Goal: Task Accomplishment & Management: Complete application form

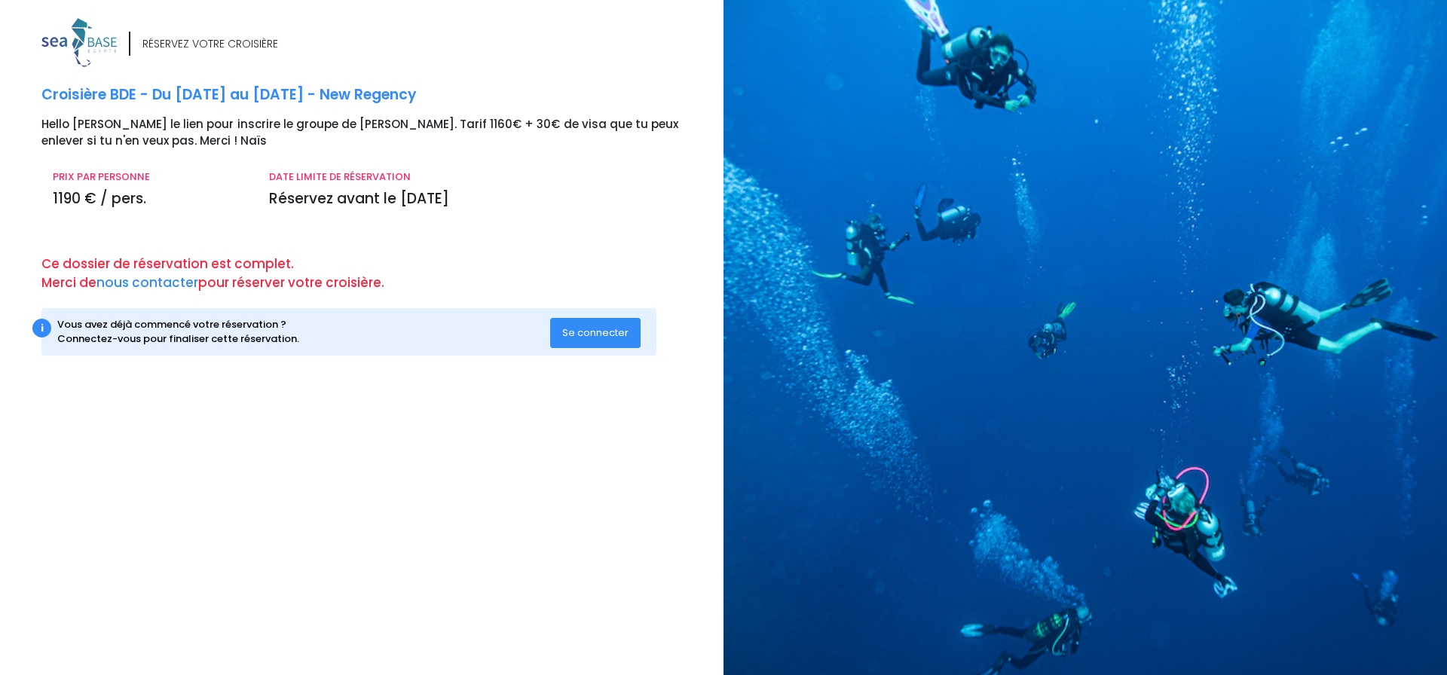
click at [601, 335] on span "Se connecter" at bounding box center [595, 333] width 66 height 14
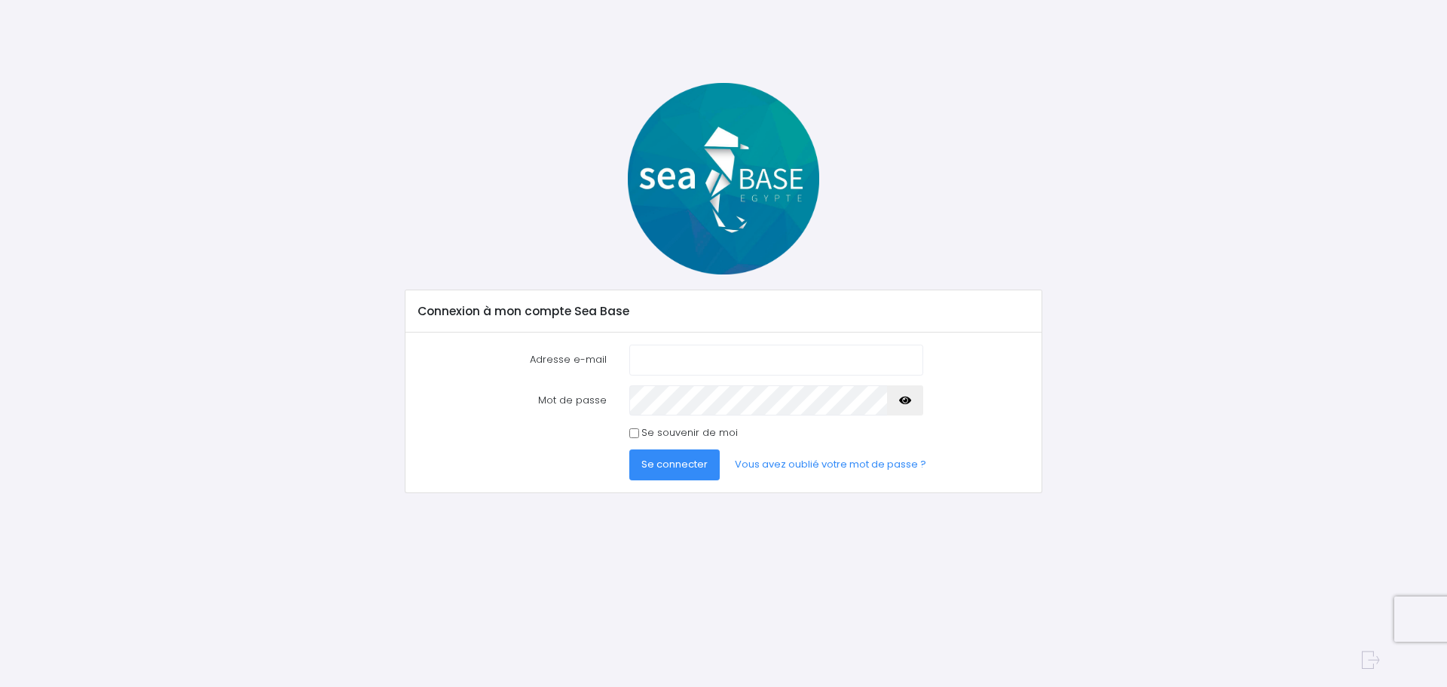
click at [670, 363] on input "Adresse e-mail" at bounding box center [776, 359] width 294 height 30
type input "baptiste@2reve.com"
click at [899, 400] on icon "button" at bounding box center [905, 400] width 12 height 0
click at [635, 435] on input "Se souvenir de moi" at bounding box center [634, 433] width 10 height 10
checkbox input "true"
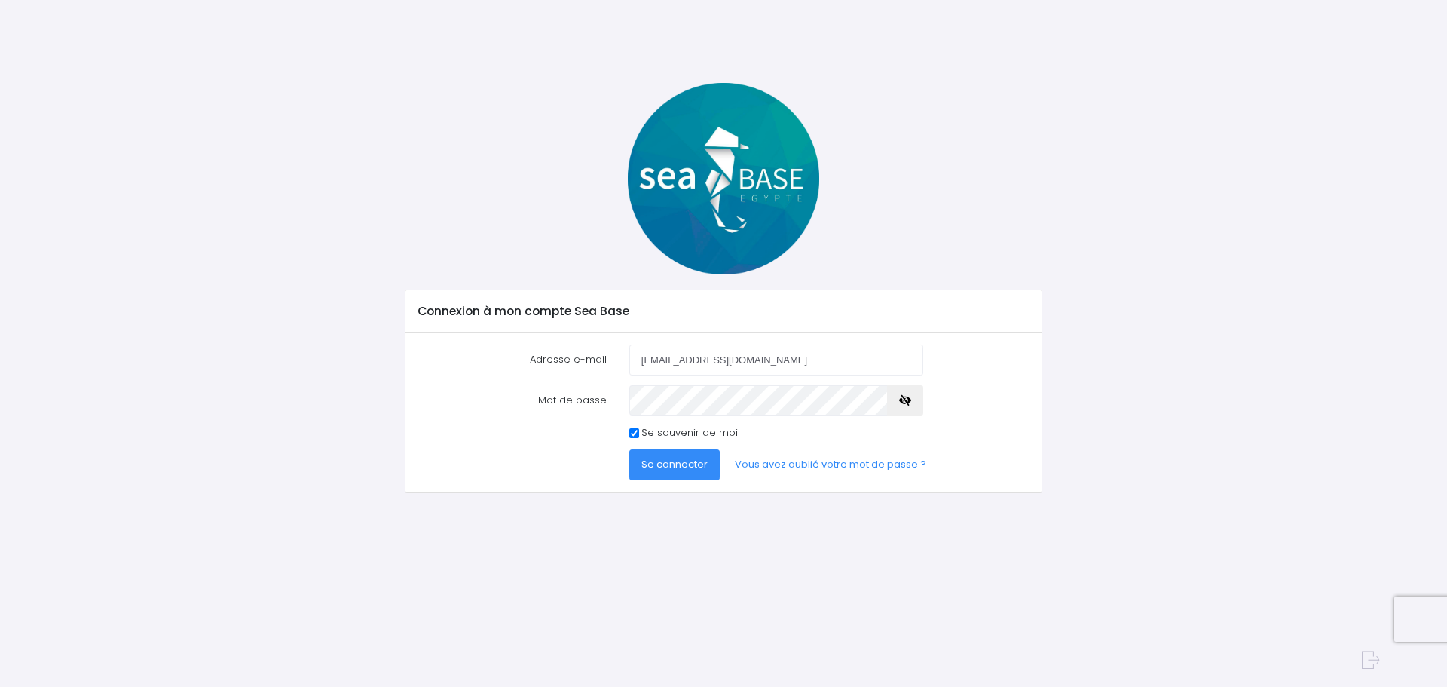
click at [657, 452] on button "Se connecter" at bounding box center [674, 464] width 90 height 30
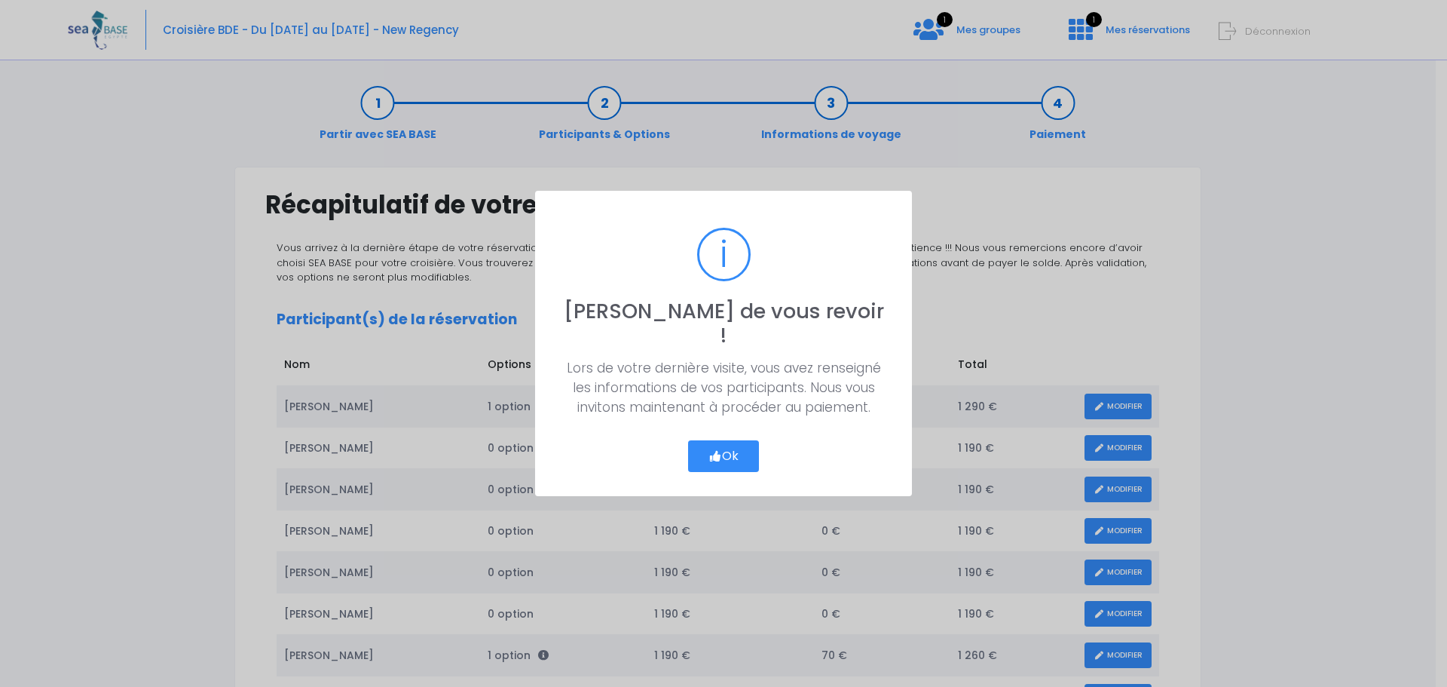
drag, startPoint x: 739, startPoint y: 441, endPoint x: 799, endPoint y: 381, distance: 84.2
click at [739, 441] on button "Ok" at bounding box center [723, 456] width 71 height 32
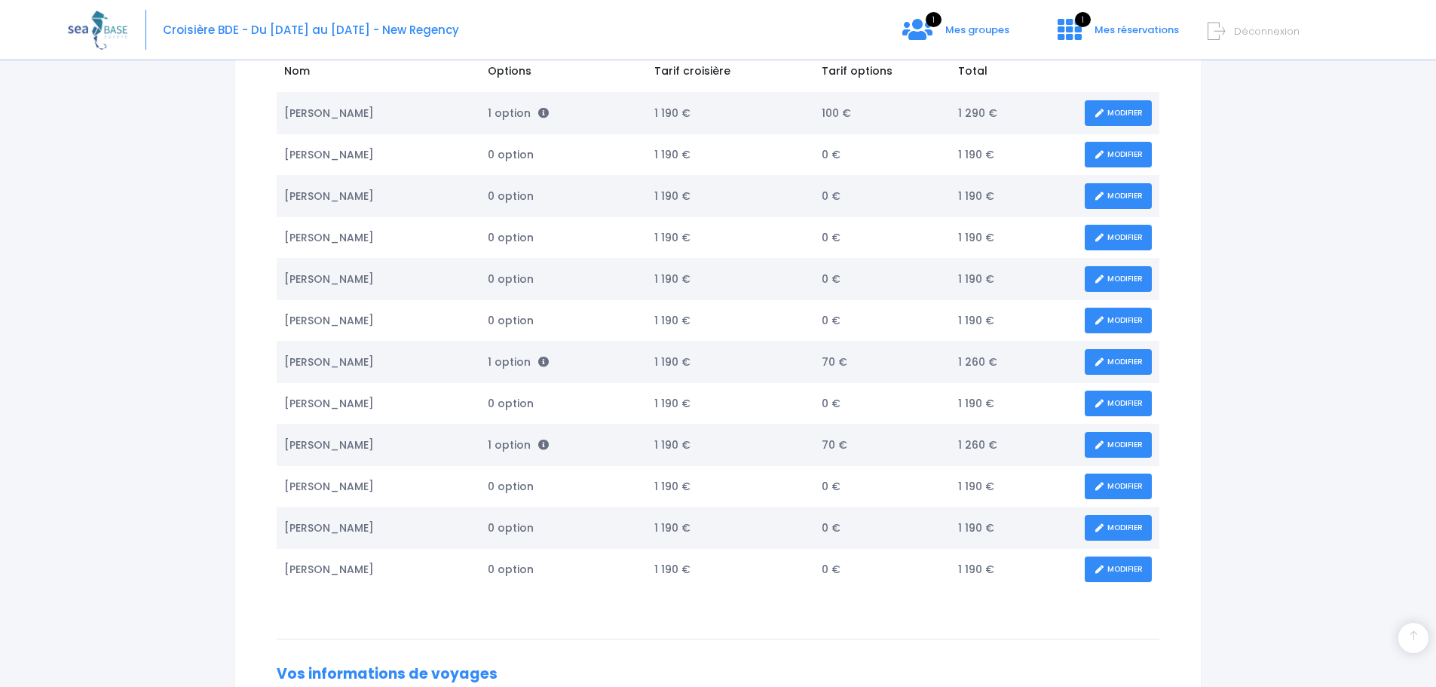
scroll to position [301, 0]
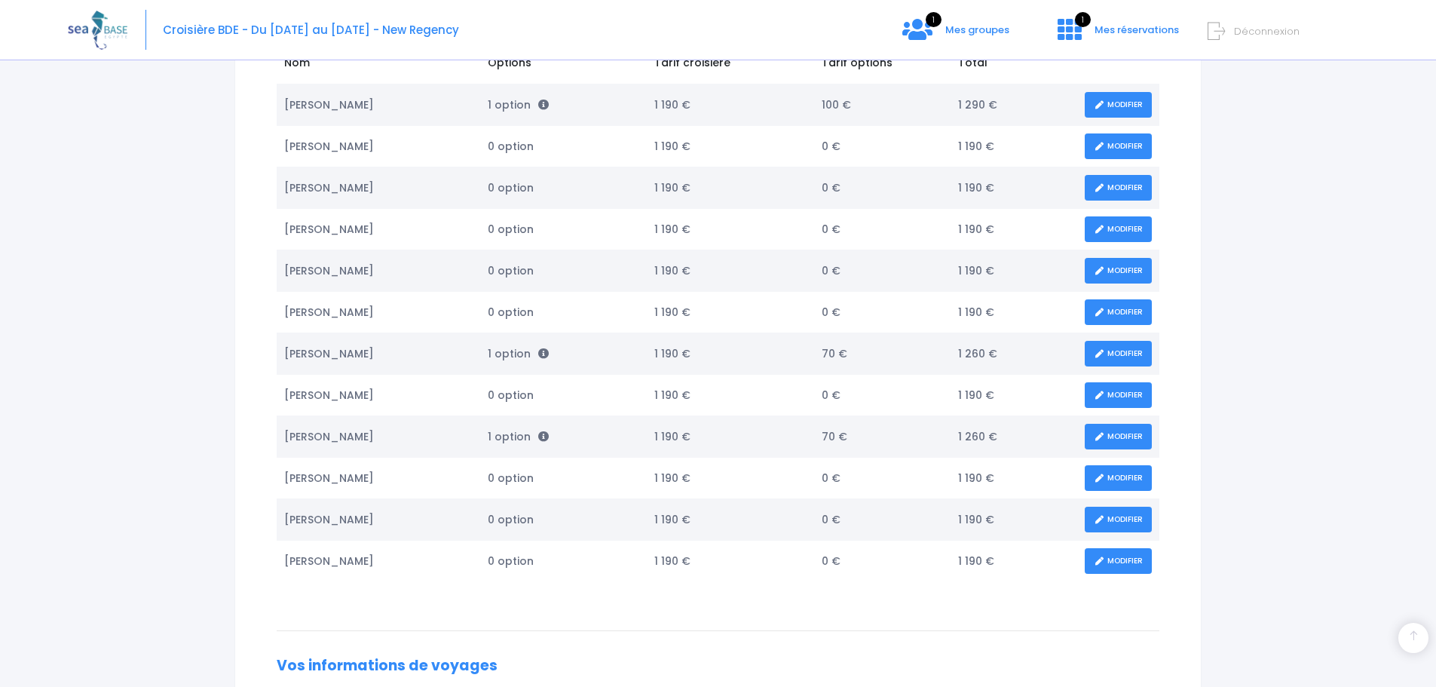
click at [1127, 559] on link "MODIFIER" at bounding box center [1118, 561] width 67 height 26
click at [1119, 557] on link "MODIFIER" at bounding box center [1118, 561] width 67 height 26
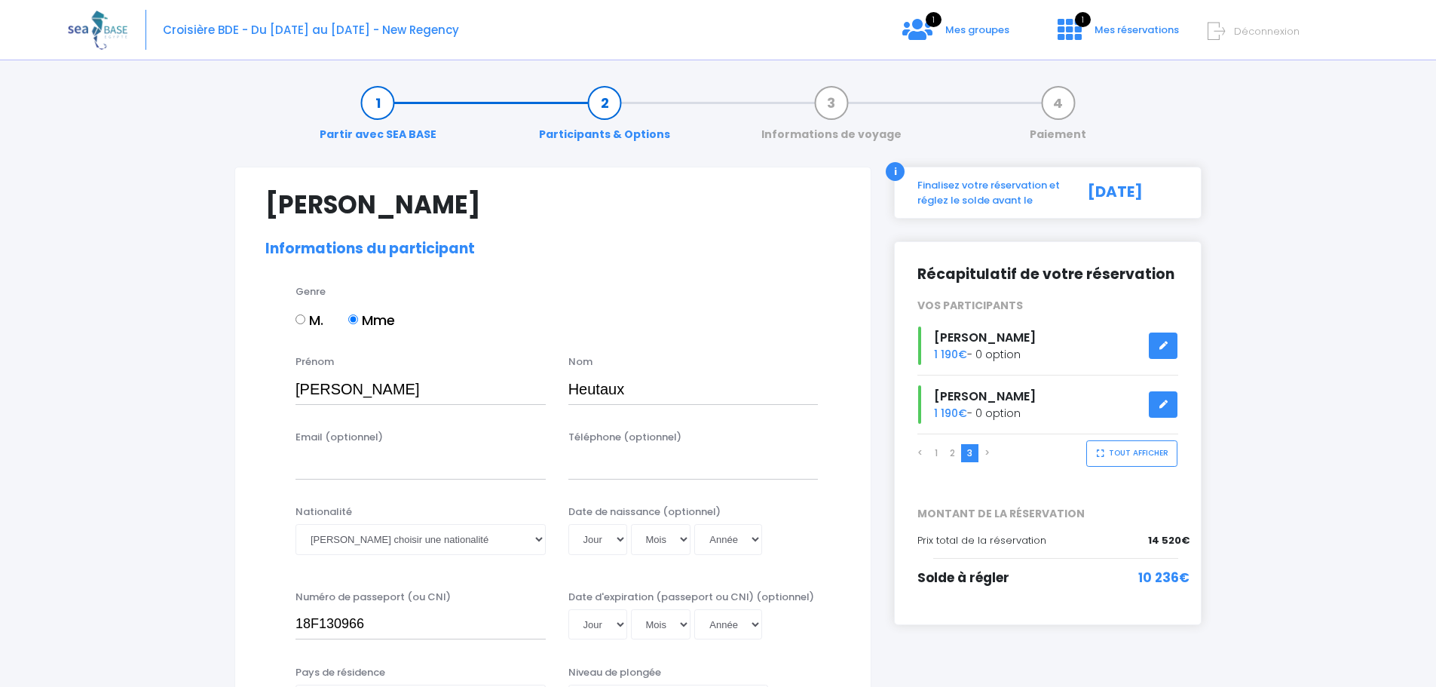
select select "N2"
drag, startPoint x: 595, startPoint y: 385, endPoint x: 578, endPoint y: 415, distance: 34.4
click at [593, 389] on input "Heutaux" at bounding box center [693, 389] width 250 height 30
type input "Heurtaux"
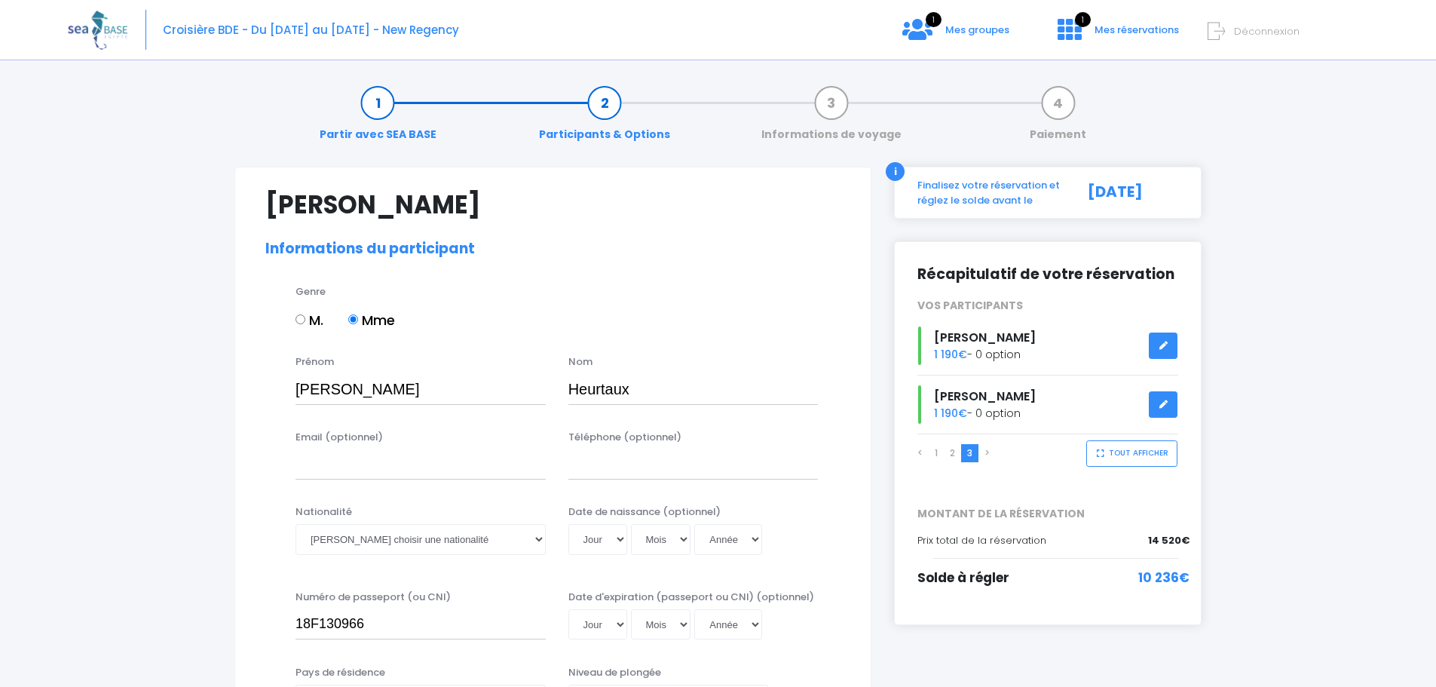
drag, startPoint x: 1276, startPoint y: 222, endPoint x: 1251, endPoint y: 229, distance: 26.0
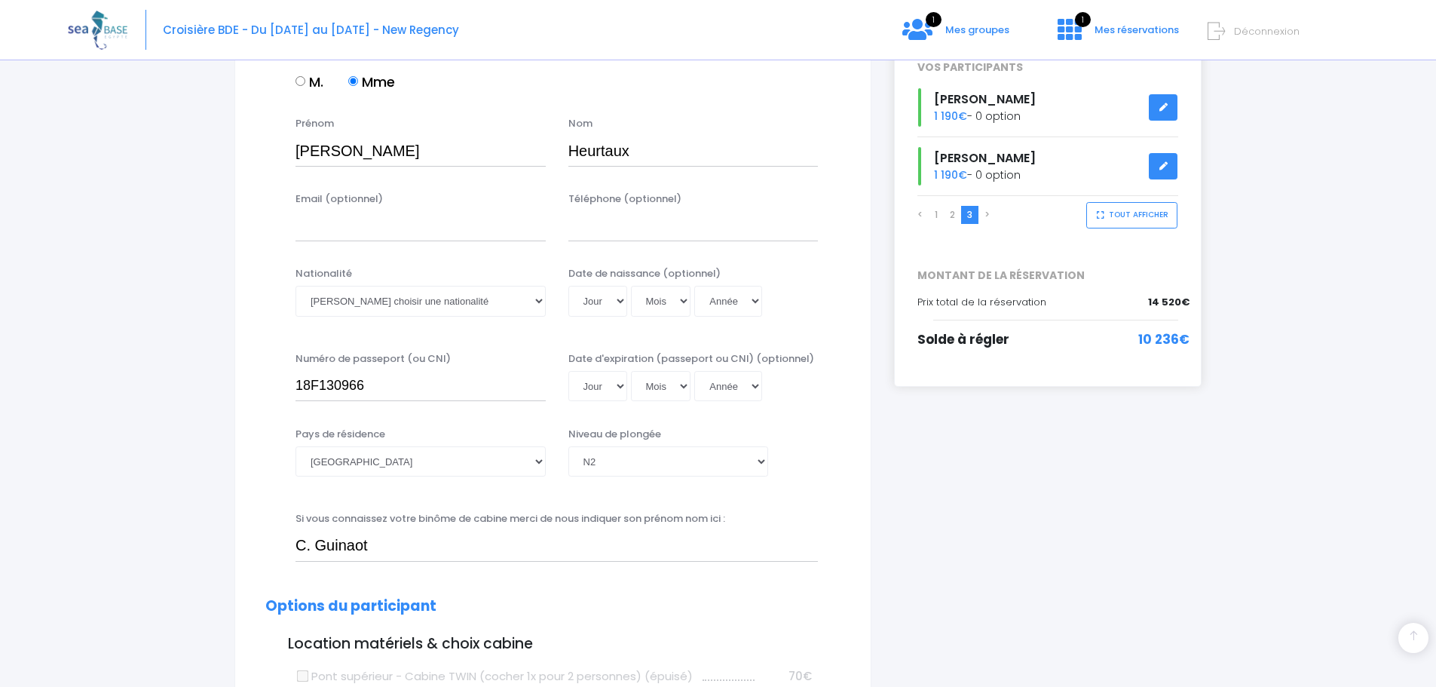
scroll to position [452, 0]
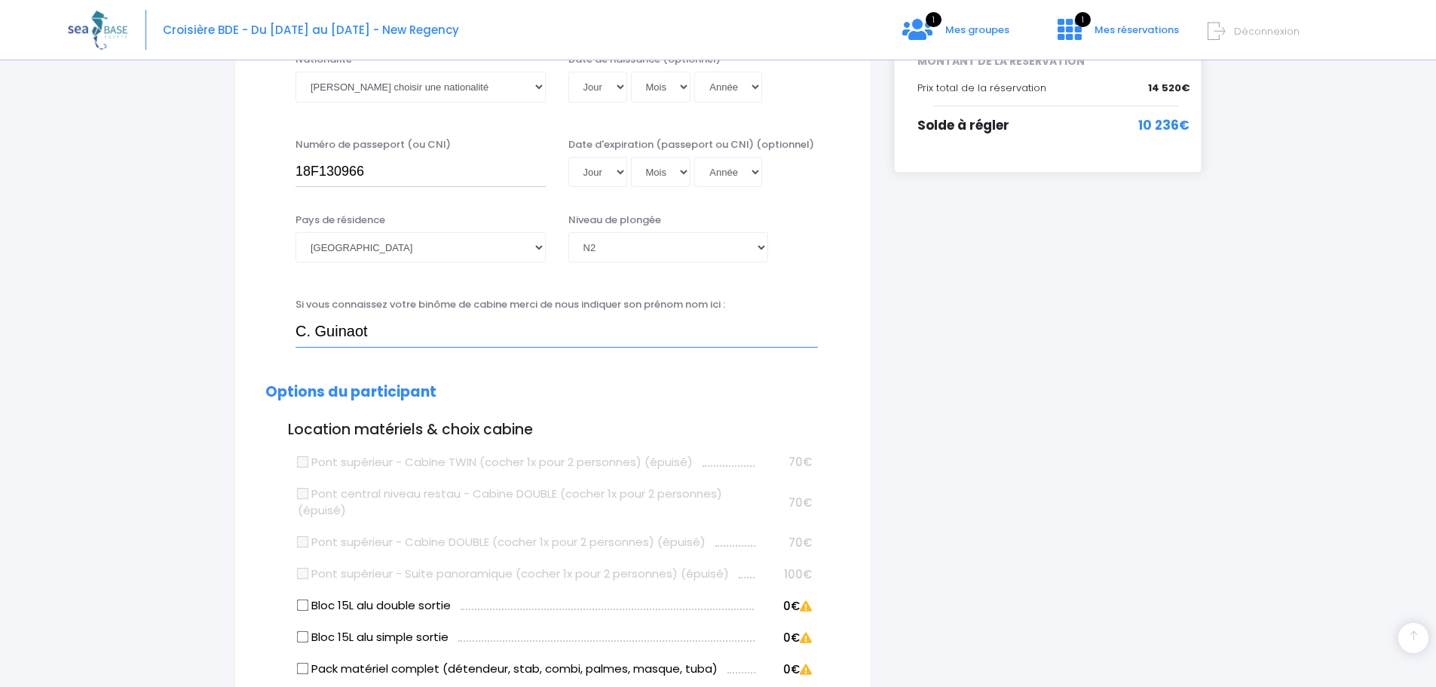
drag, startPoint x: 350, startPoint y: 326, endPoint x: 341, endPoint y: 345, distance: 21.3
click at [349, 330] on input "C. Guinaot" at bounding box center [556, 332] width 522 height 30
click at [353, 330] on input "C. Guinaot" at bounding box center [556, 332] width 522 height 30
click at [306, 329] on input "C. Guinot" at bounding box center [556, 332] width 522 height 30
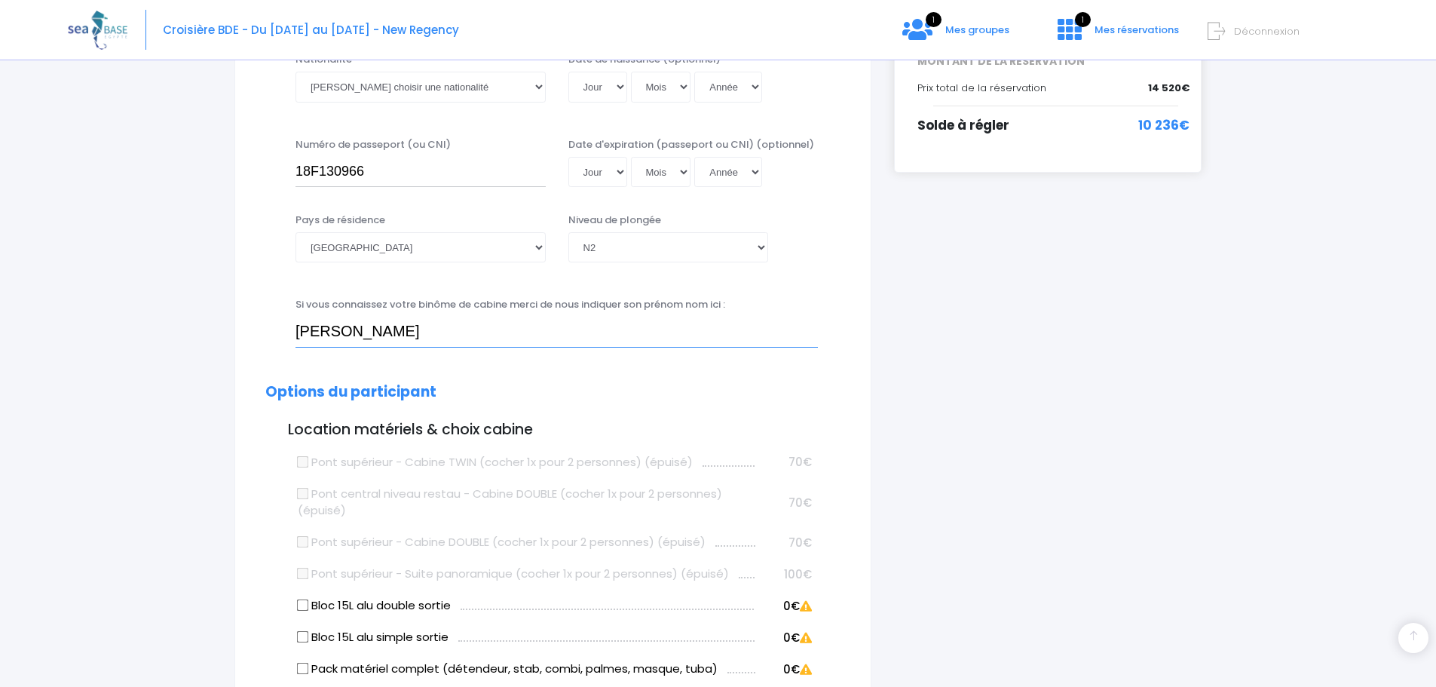
drag, startPoint x: 306, startPoint y: 327, endPoint x: 299, endPoint y: 359, distance: 32.4
click at [307, 326] on input "O. Guinot" at bounding box center [556, 332] width 522 height 30
type input "C. Guinot"
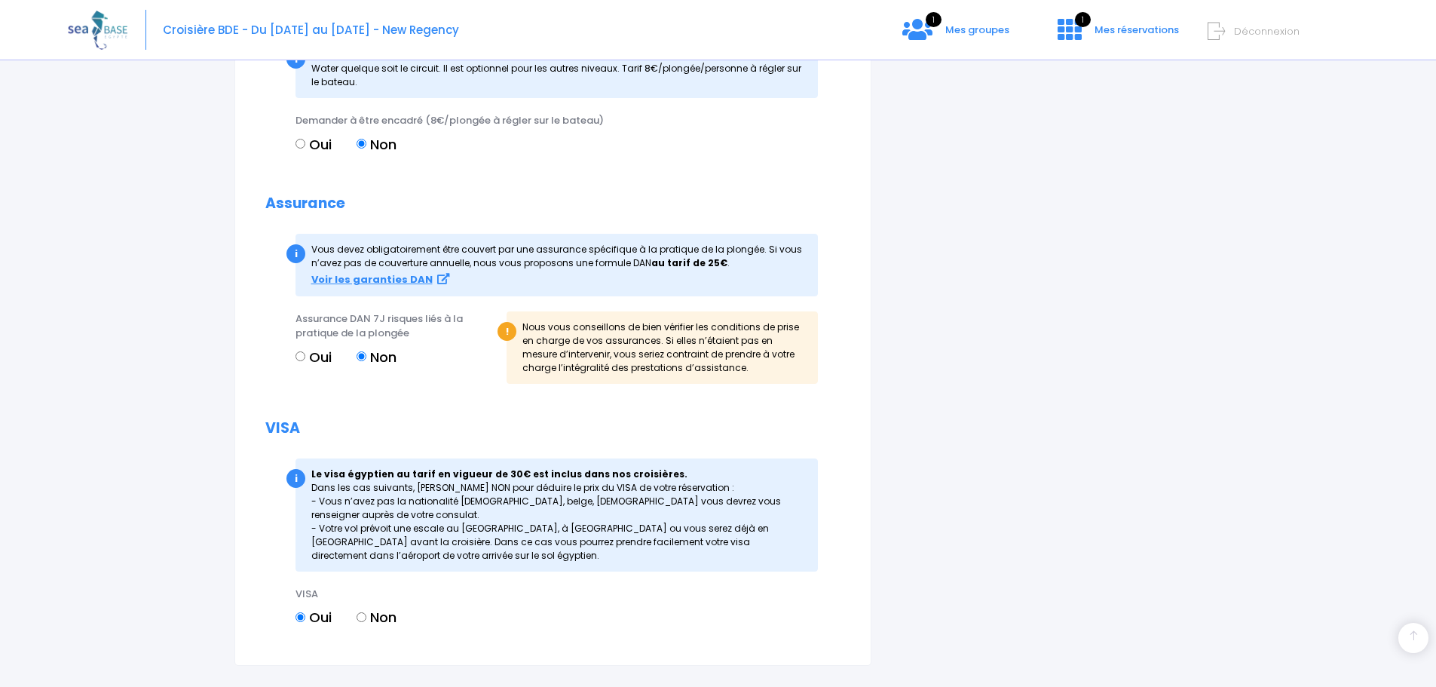
scroll to position [1602, 0]
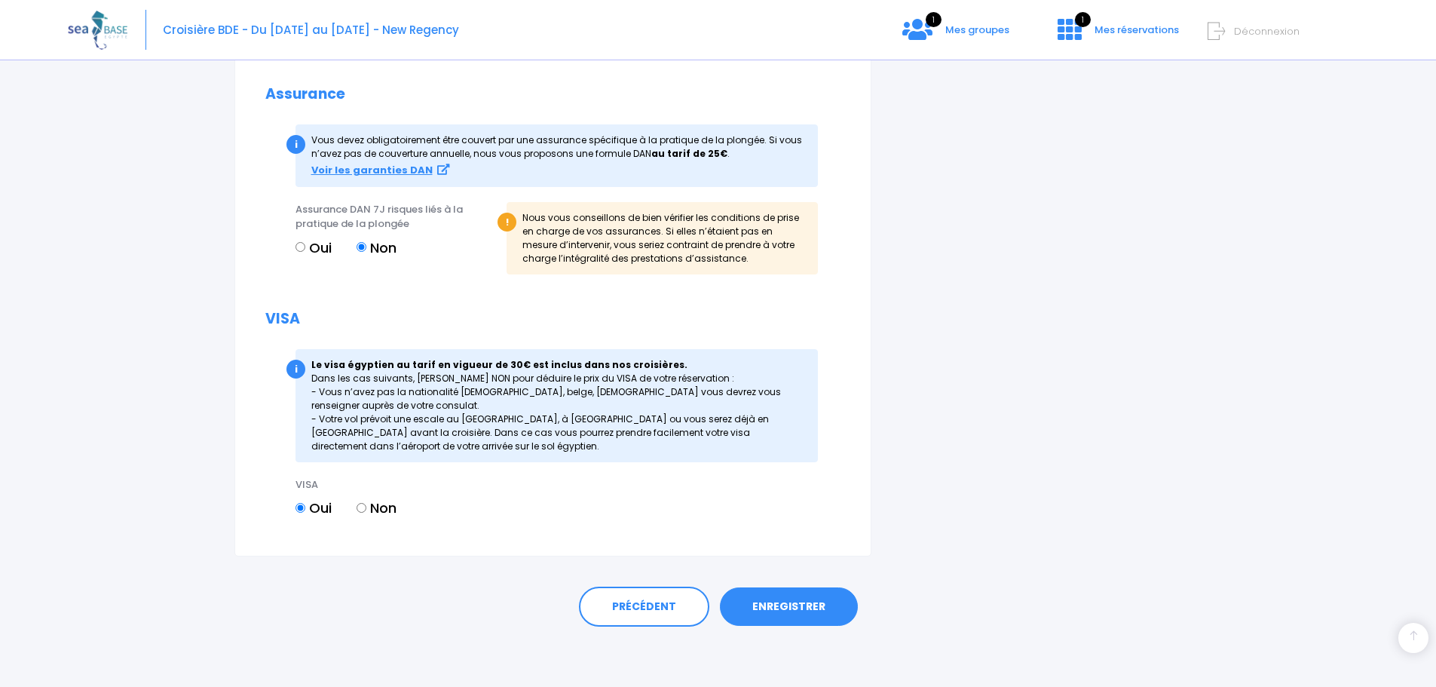
click at [778, 602] on link "ENREGISTRER" at bounding box center [789, 606] width 138 height 39
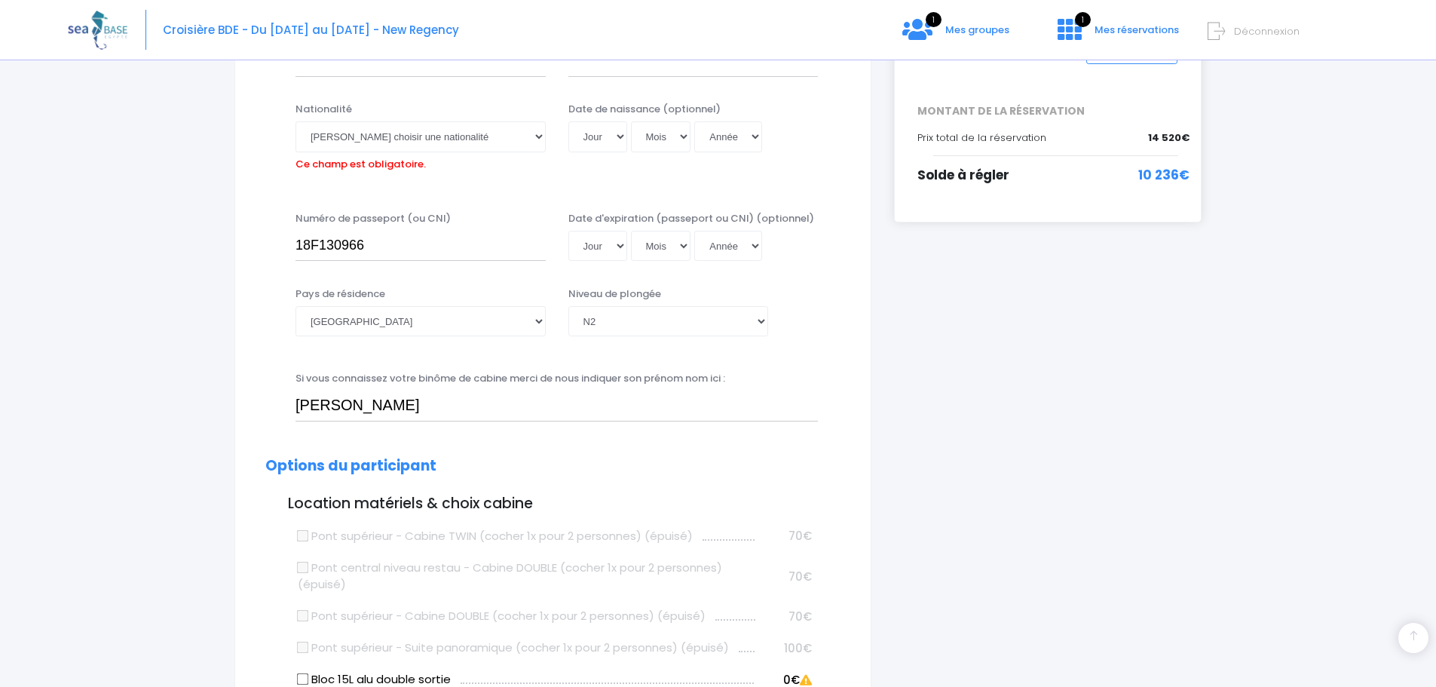
scroll to position [373, 0]
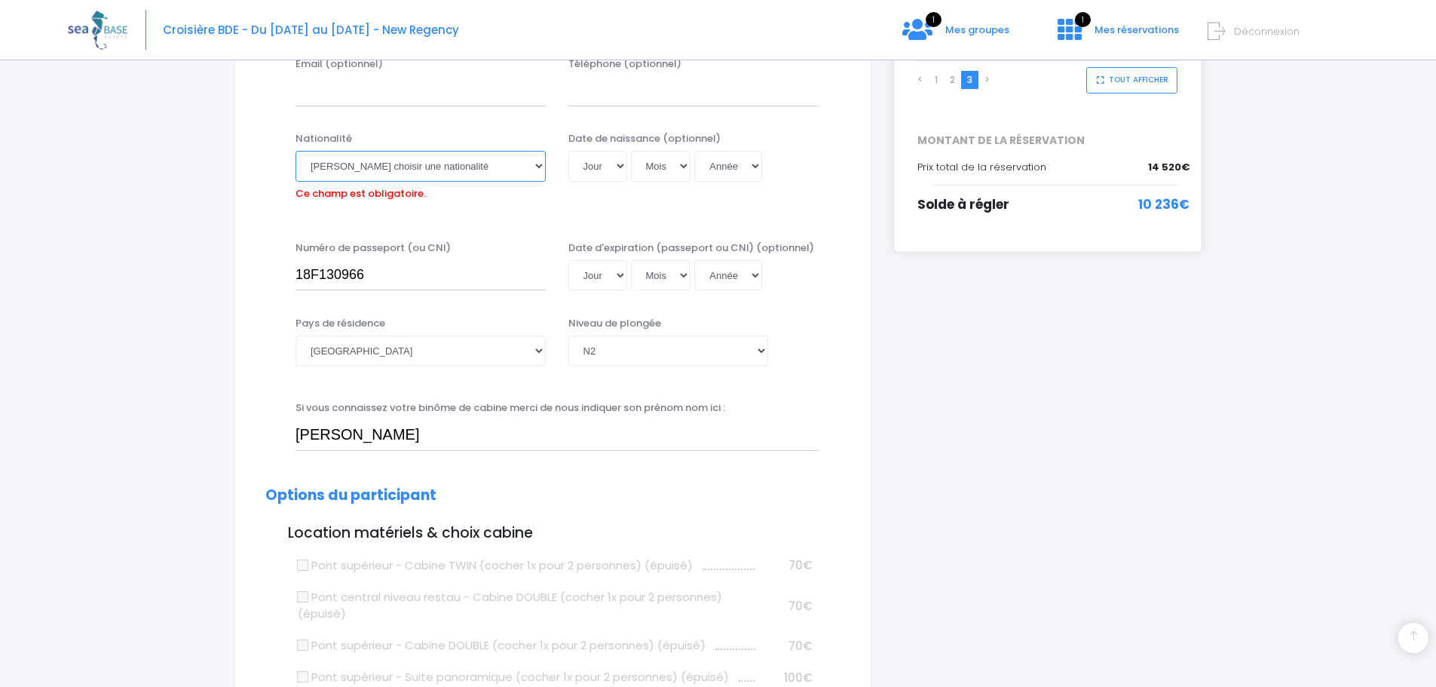
click at [400, 166] on select "Veuillez choisir une nationalité Afghane Albanaise Algerienne Allemande America…" at bounding box center [420, 166] width 250 height 30
select select "Française"
click at [295, 151] on select "Veuillez choisir une nationalité Afghane Albanaise Algerienne Allemande America…" at bounding box center [420, 166] width 250 height 30
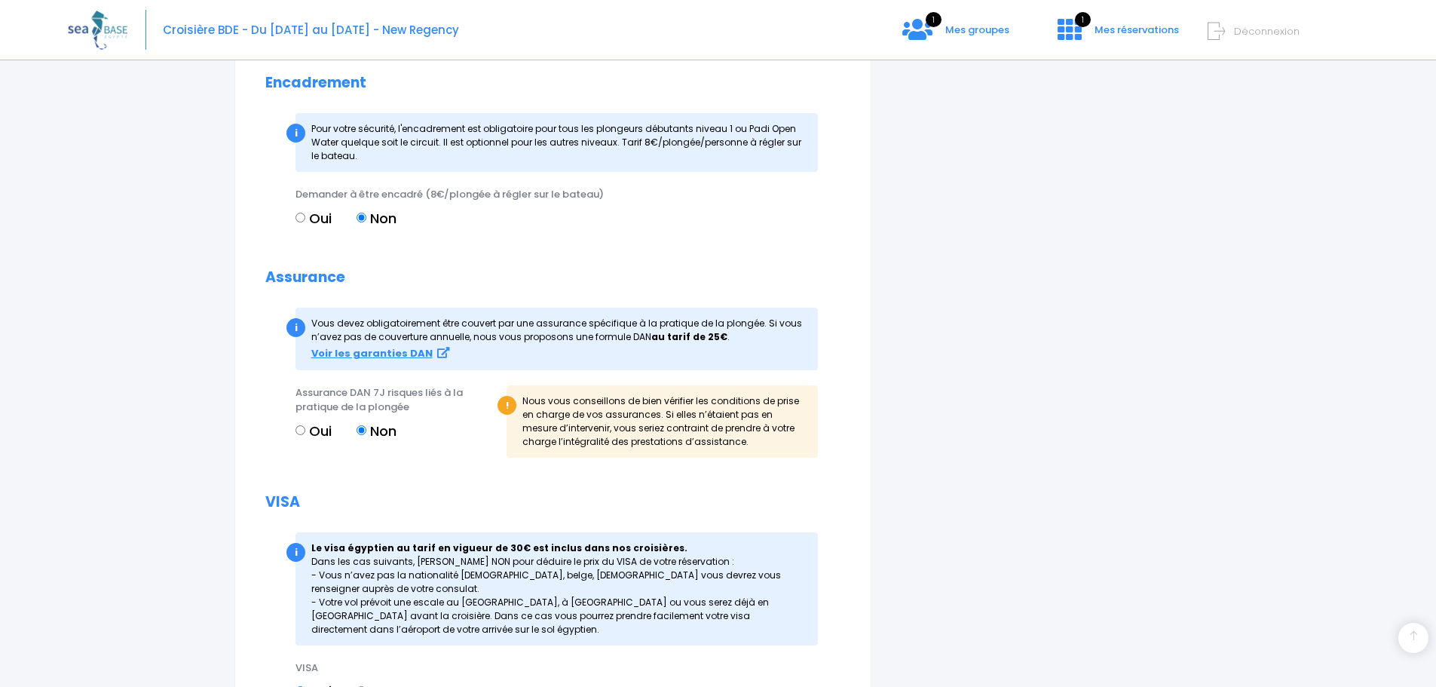
scroll to position [1579, 0]
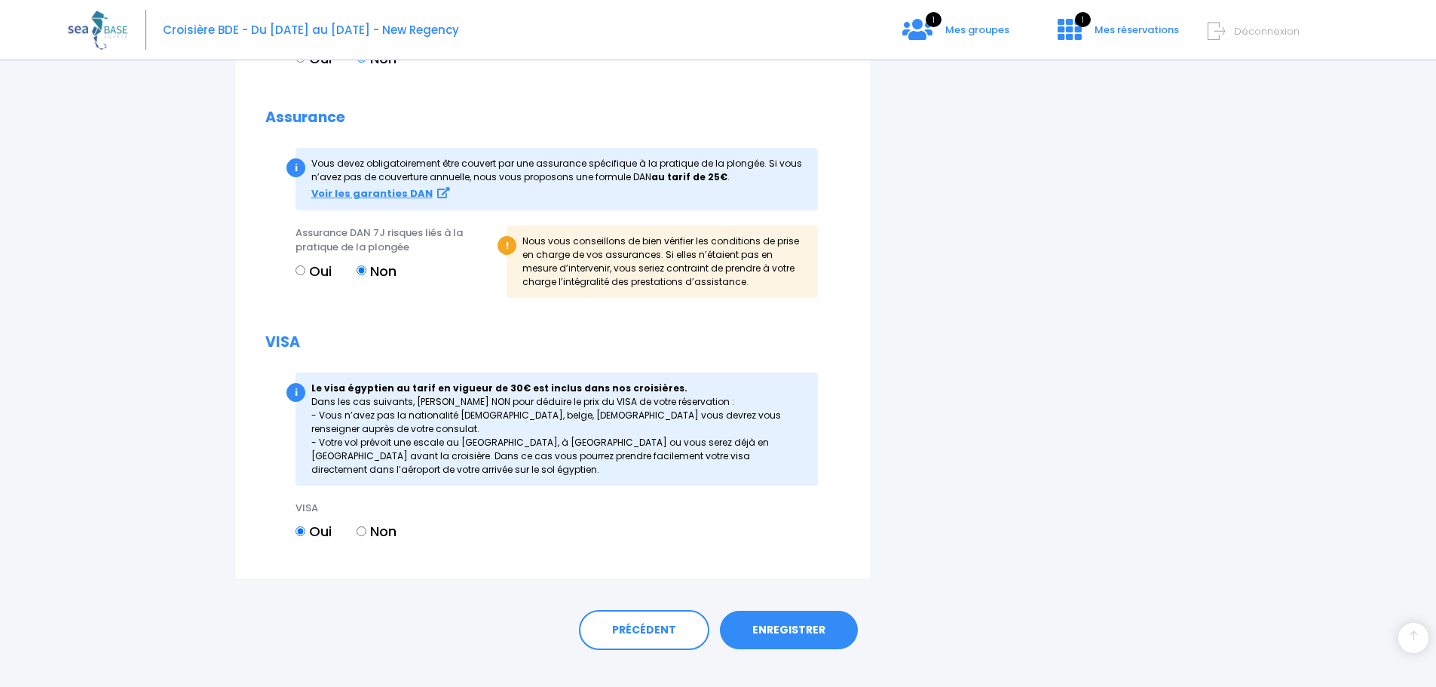
click at [794, 628] on link "ENREGISTRER" at bounding box center [789, 629] width 138 height 39
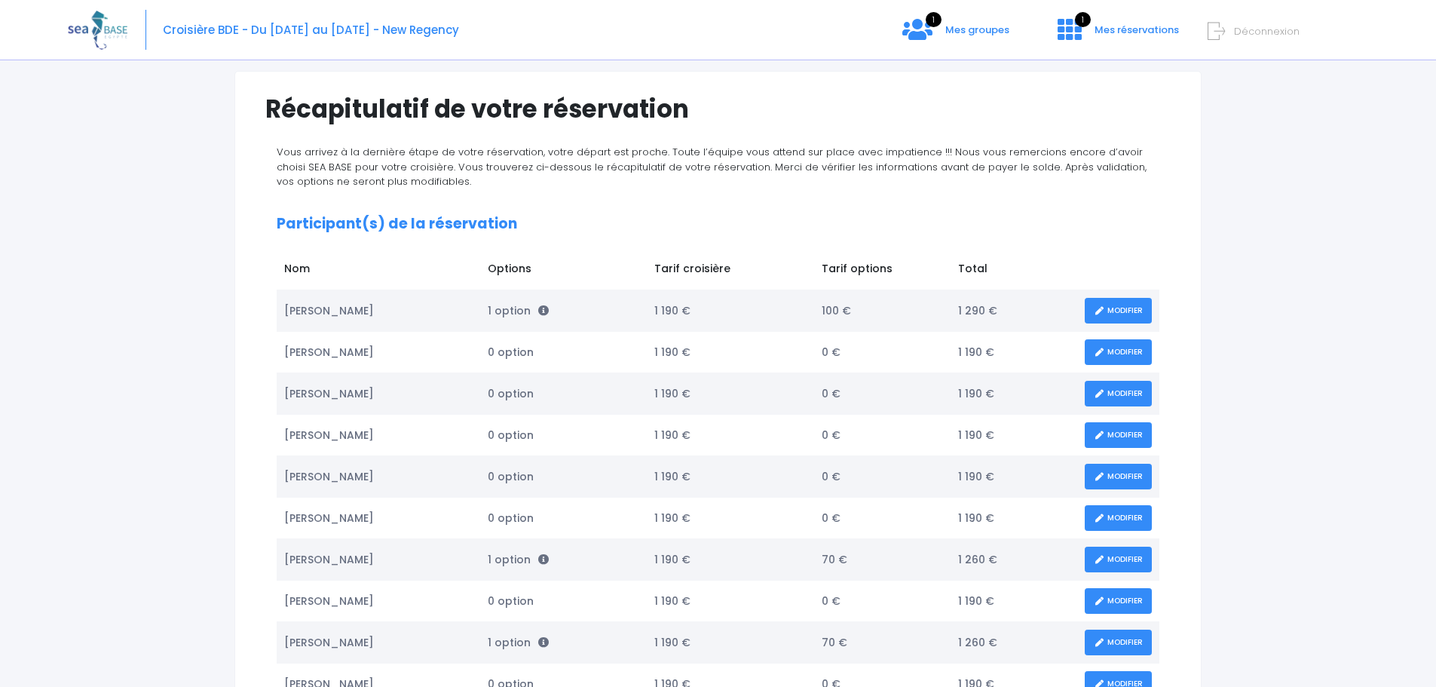
scroll to position [226, 0]
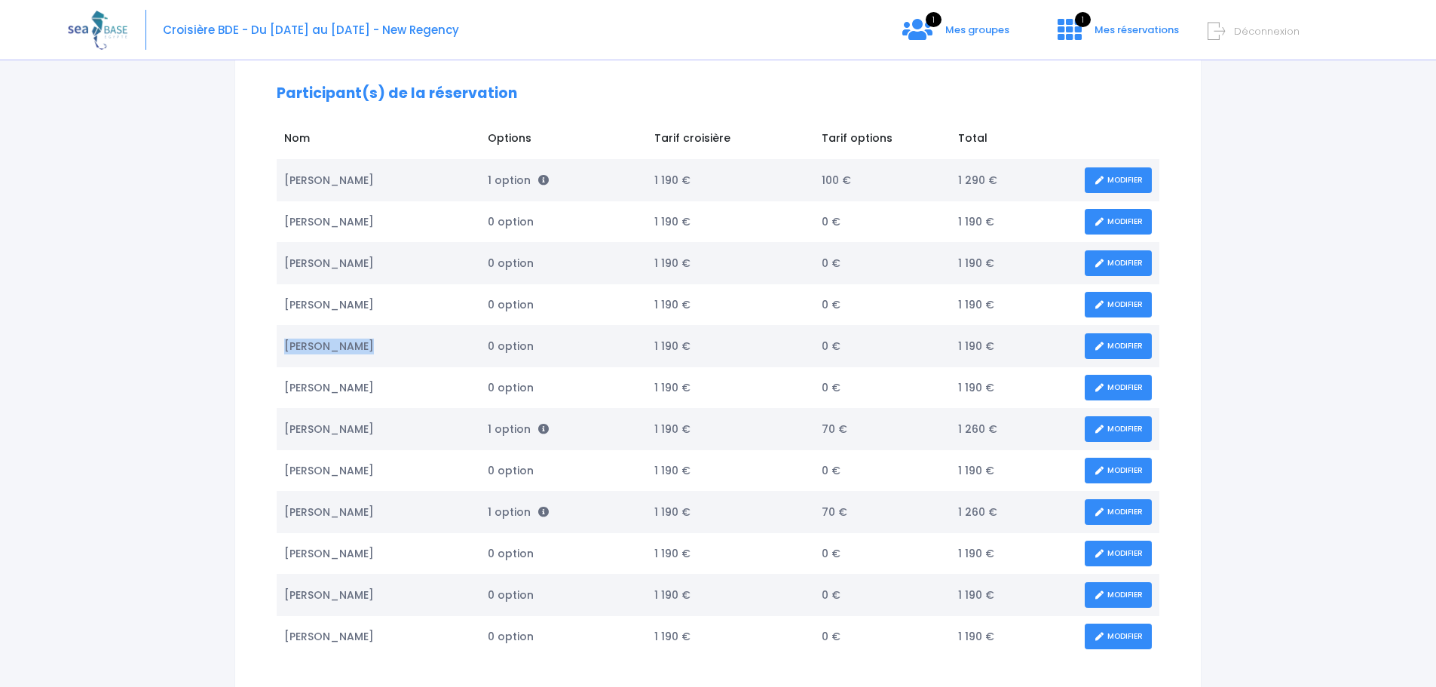
drag, startPoint x: 285, startPoint y: 344, endPoint x: 377, endPoint y: 341, distance: 92.0
click at [377, 341] on td "[PERSON_NAME]" at bounding box center [378, 346] width 203 height 41
click at [382, 348] on td "[PERSON_NAME]" at bounding box center [378, 346] width 203 height 41
click at [382, 299] on td "Lucie Lacour" at bounding box center [378, 304] width 203 height 41
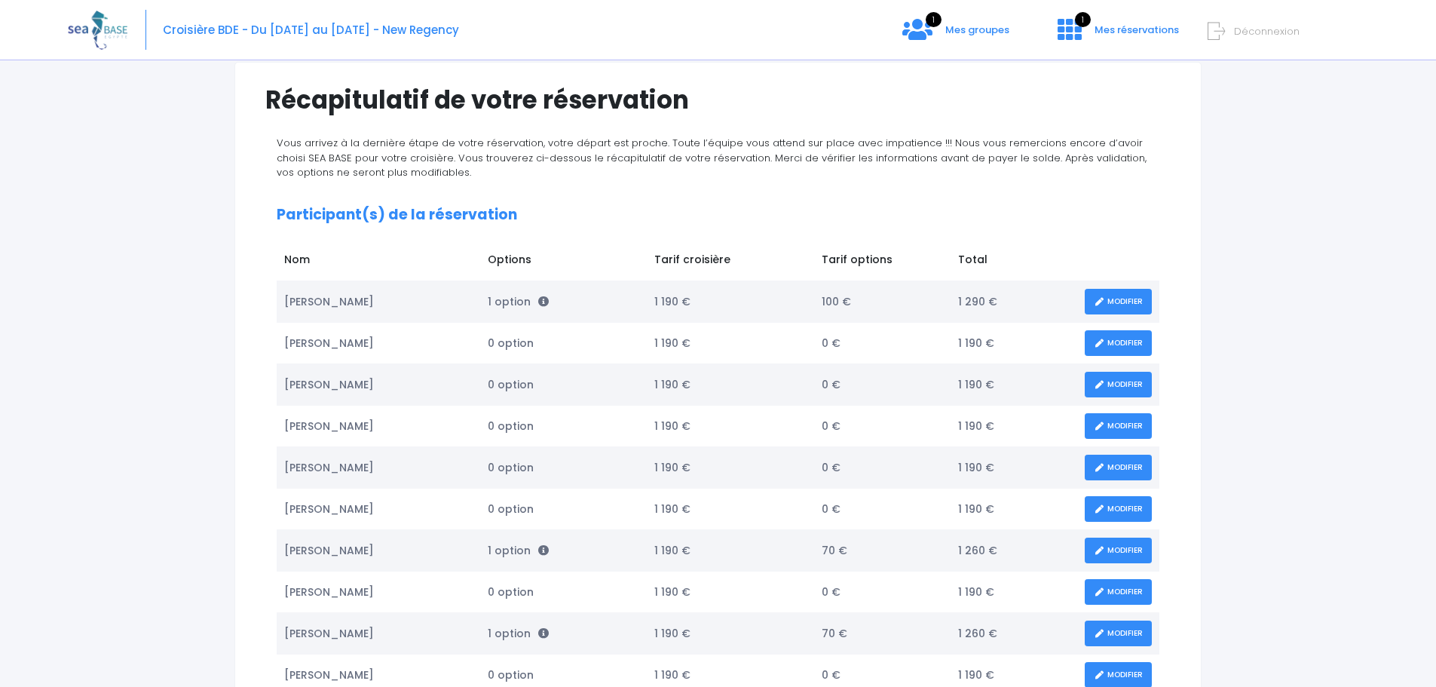
scroll to position [0, 0]
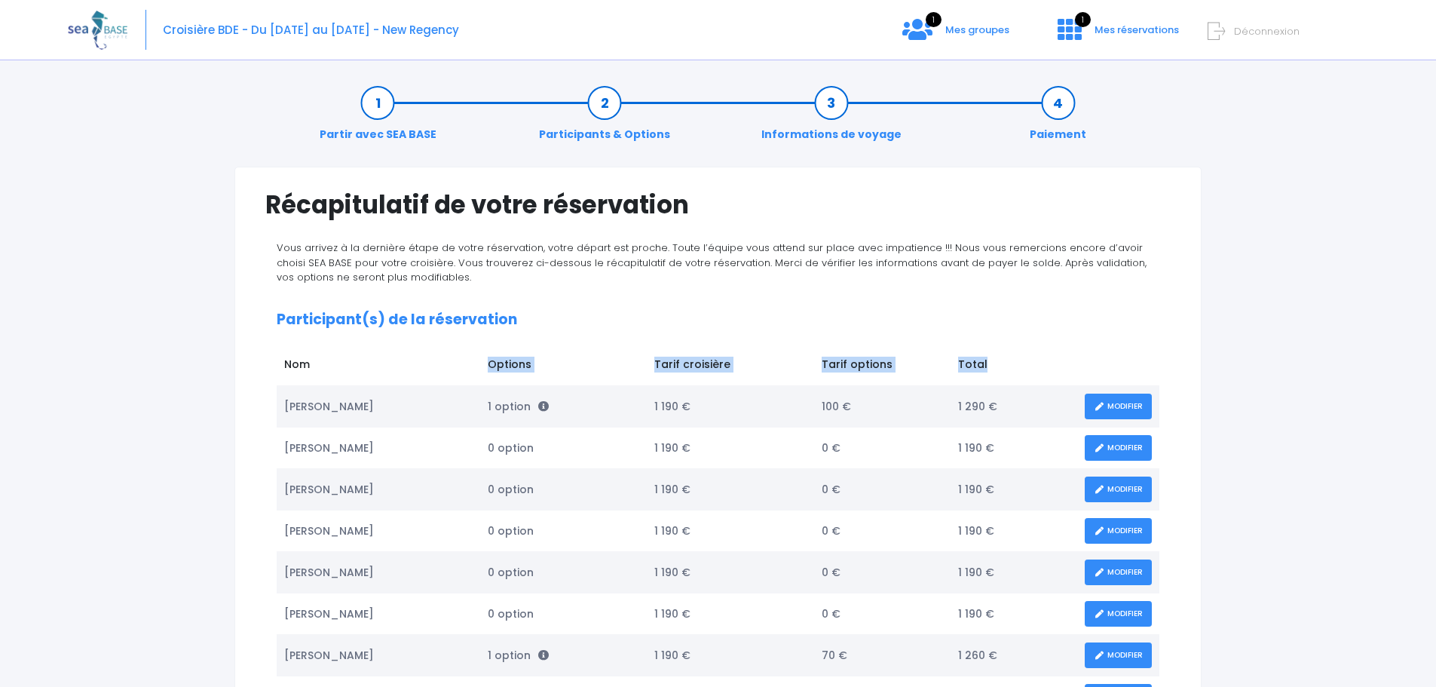
drag, startPoint x: 484, startPoint y: 362, endPoint x: 1025, endPoint y: 353, distance: 541.2
click at [1025, 353] on tr "Nom Options Tarif croisière Tarif options Total" at bounding box center [718, 367] width 883 height 36
click at [1029, 349] on td "Total" at bounding box center [1013, 367] width 127 height 36
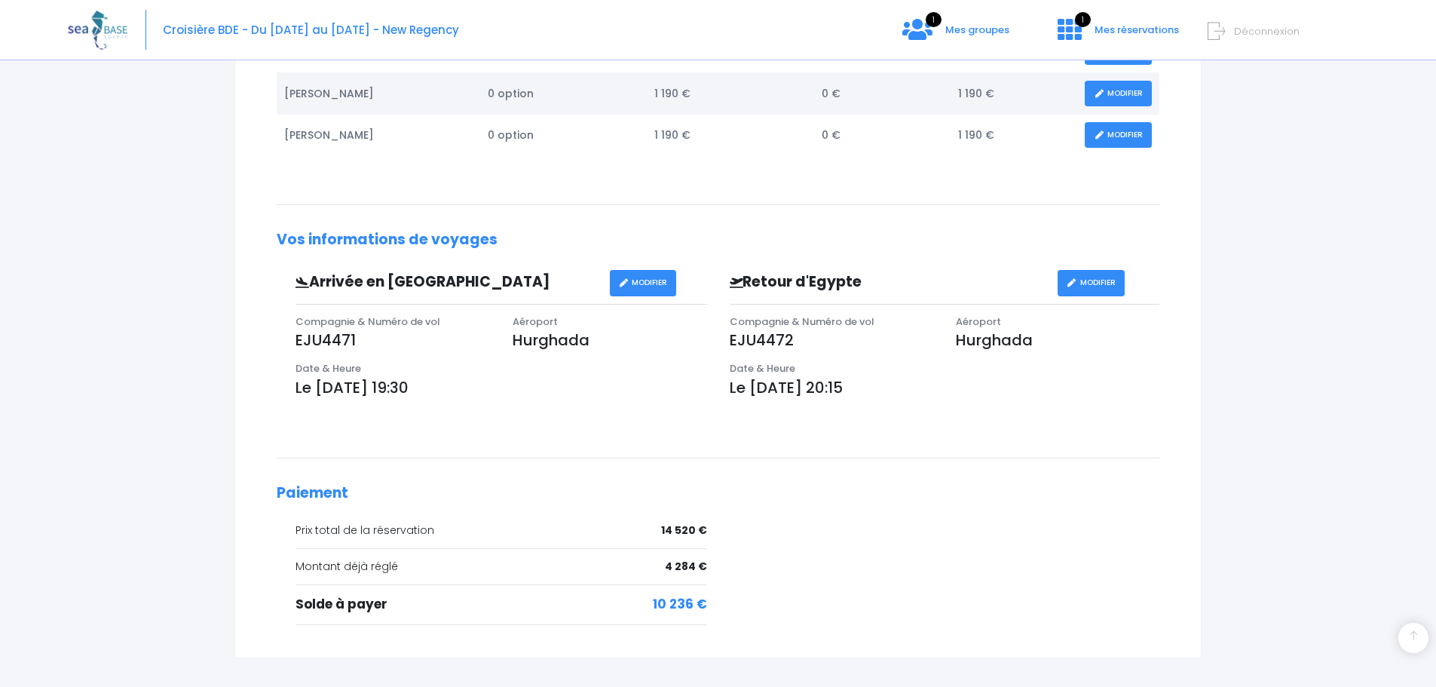
scroll to position [829, 0]
